Goal: Book appointment/travel/reservation

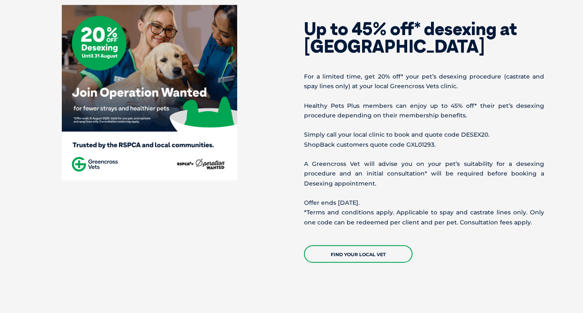
scroll to position [458, 0]
